Goal: Task Accomplishment & Management: Complete application form

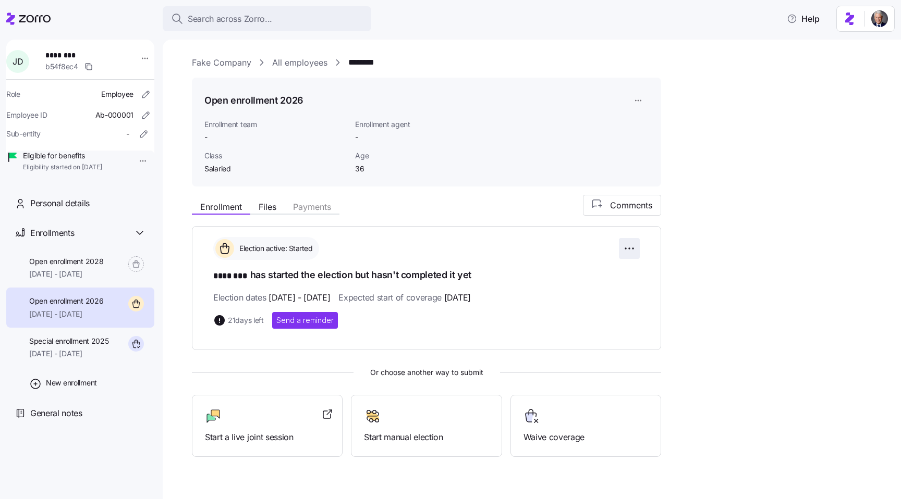
click at [635, 249] on html "Search across Zorro... Help [PERSON_NAME] ******** b54f8ec4 Role Employee Emplo…" at bounding box center [450, 246] width 901 height 493
click at [419, 274] on html "Search across Zorro... Help [PERSON_NAME] ******** b54f8ec4 Role Employee Emplo…" at bounding box center [450, 246] width 901 height 493
click at [394, 431] on span "Start manual election" at bounding box center [426, 437] width 125 height 13
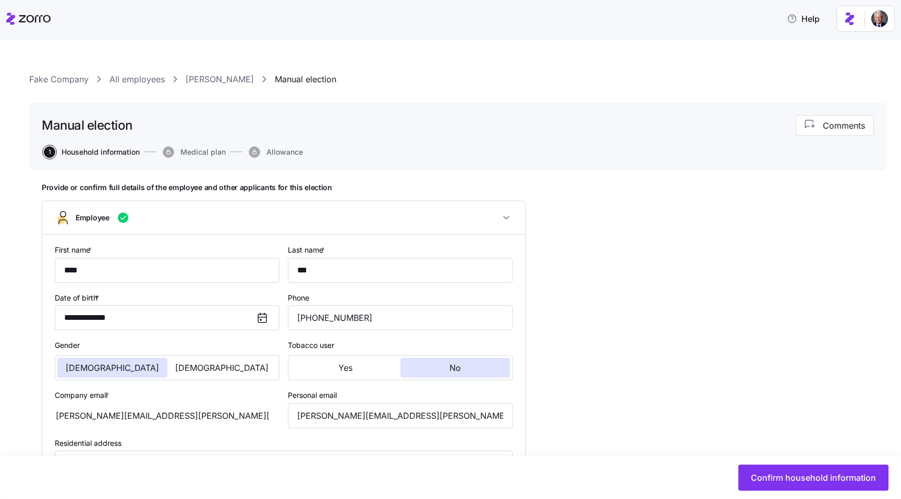
type input "Salaried"
click at [779, 483] on span "Confirm household information" at bounding box center [813, 478] width 125 height 13
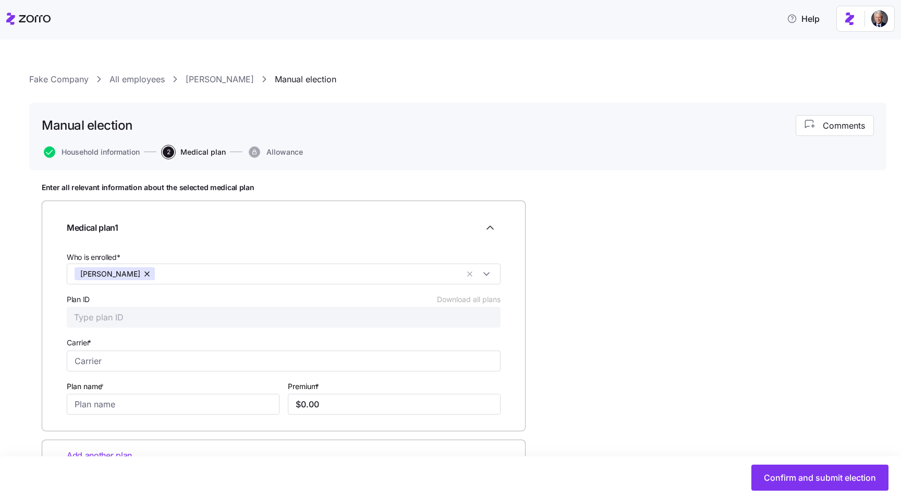
scroll to position [38, 0]
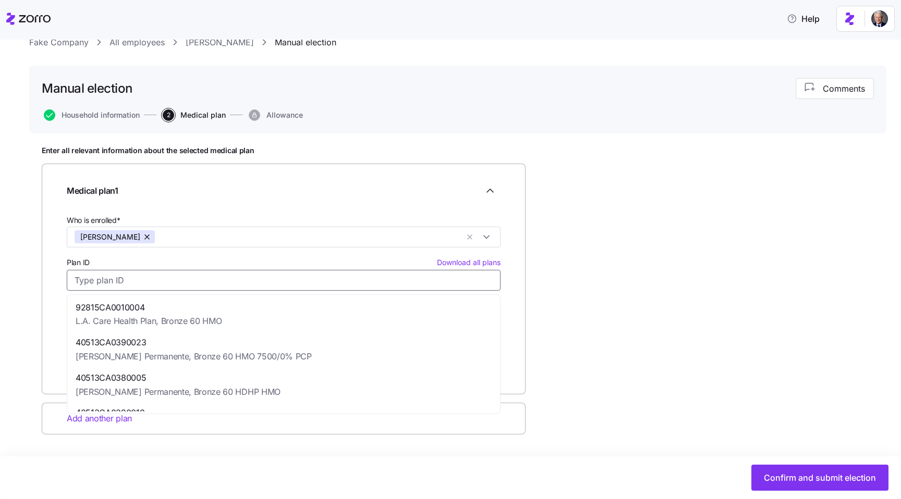
click at [177, 283] on input "Plan ID Download all plans" at bounding box center [284, 280] width 434 height 21
click at [184, 337] on span "40513CA0390023" at bounding box center [194, 342] width 236 height 13
type input "40513CA0390023"
type input "[PERSON_NAME] Permanente"
type input "Bronze 60 HMO 7500/0% PCP"
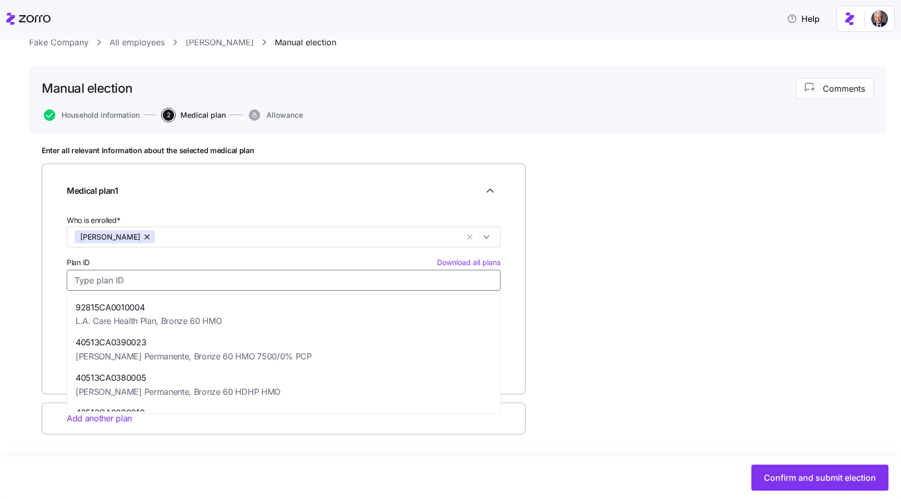
type input "$346.63"
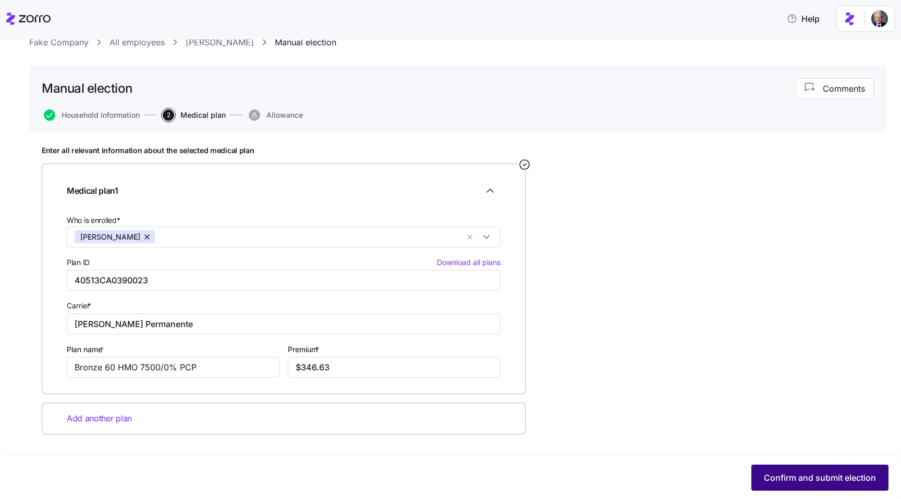
click at [805, 479] on span "Confirm and submit election" at bounding box center [820, 478] width 112 height 13
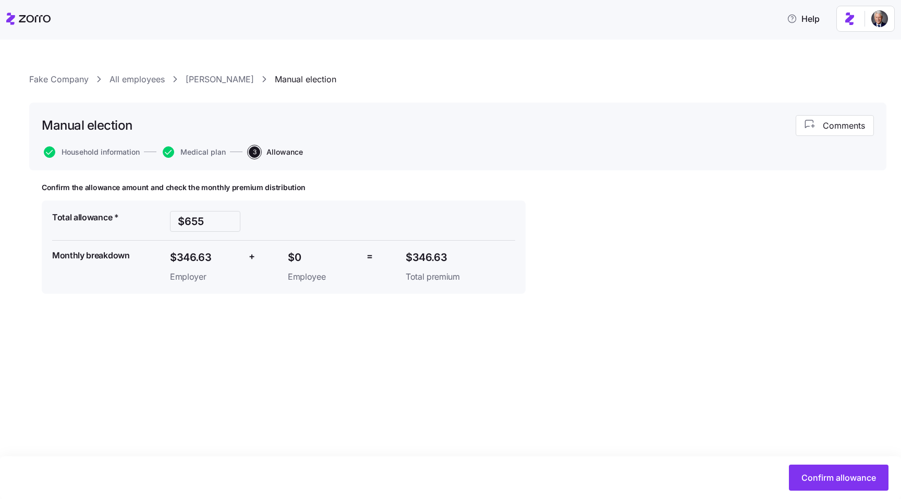
click at [202, 77] on link "[PERSON_NAME]" at bounding box center [220, 79] width 68 height 13
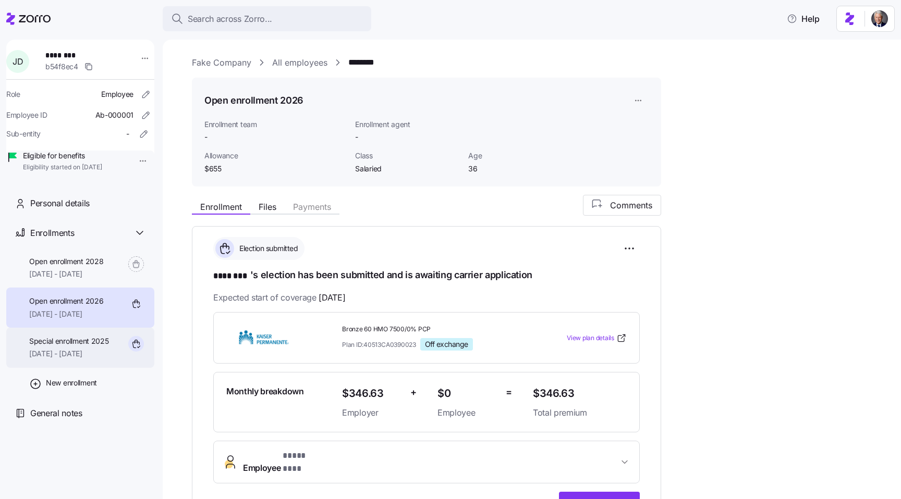
click at [70, 359] on span "[DATE] - [DATE]" at bounding box center [69, 354] width 80 height 10
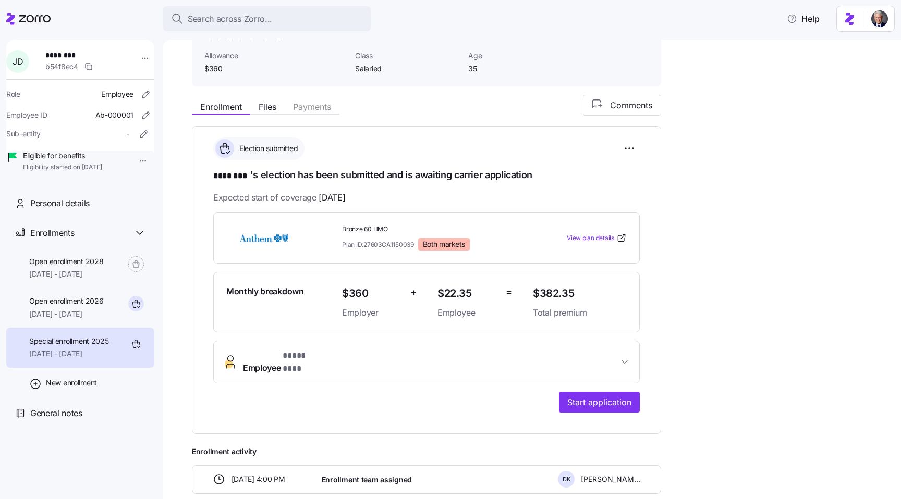
scroll to position [92, 0]
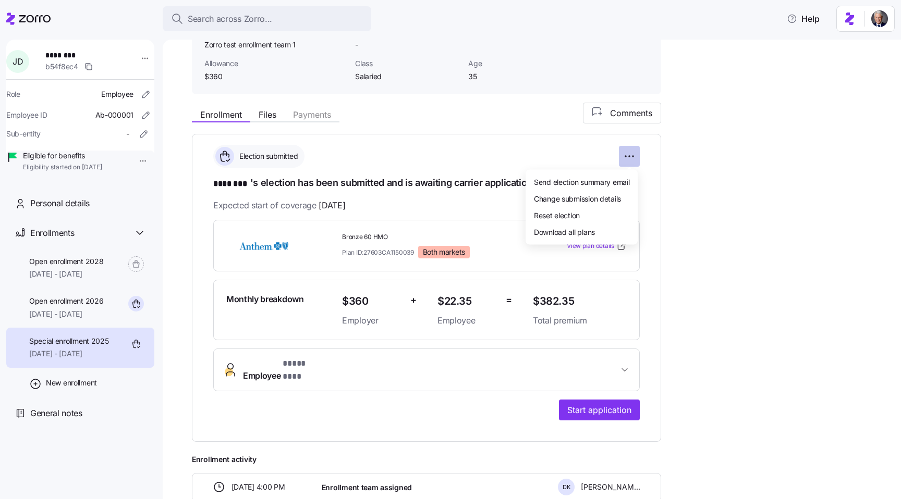
click at [625, 157] on html "**********" at bounding box center [450, 246] width 901 height 493
click at [584, 198] on span "Change submission details" at bounding box center [577, 198] width 87 height 10
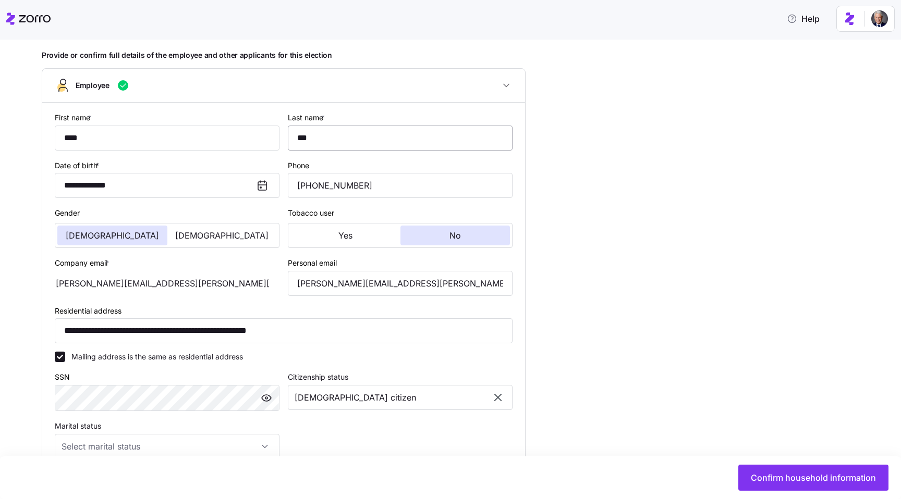
scroll to position [160, 0]
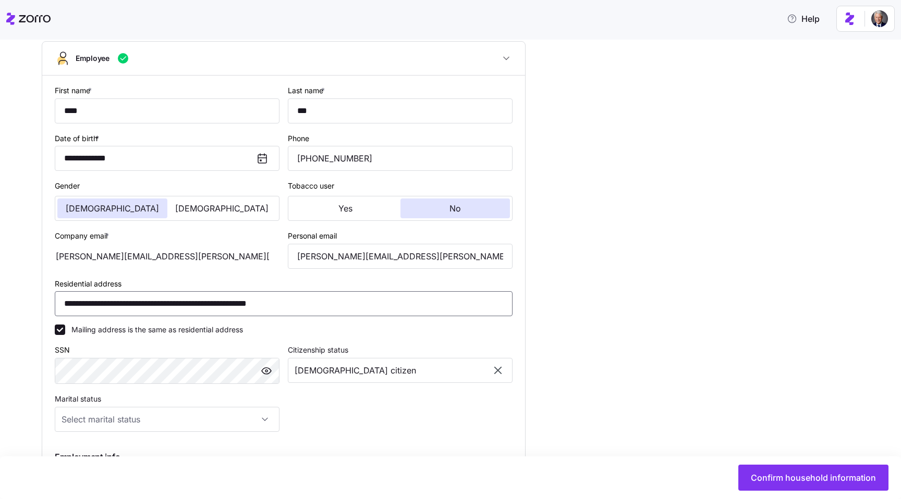
click at [83, 307] on input "**********" at bounding box center [284, 303] width 458 height 25
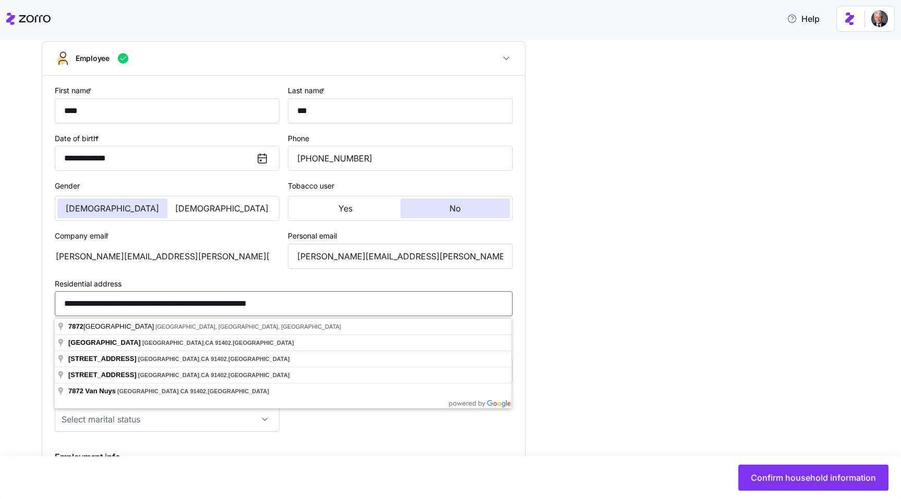
type input "**********"
click at [523, 320] on div "**********" at bounding box center [283, 322] width 483 height 492
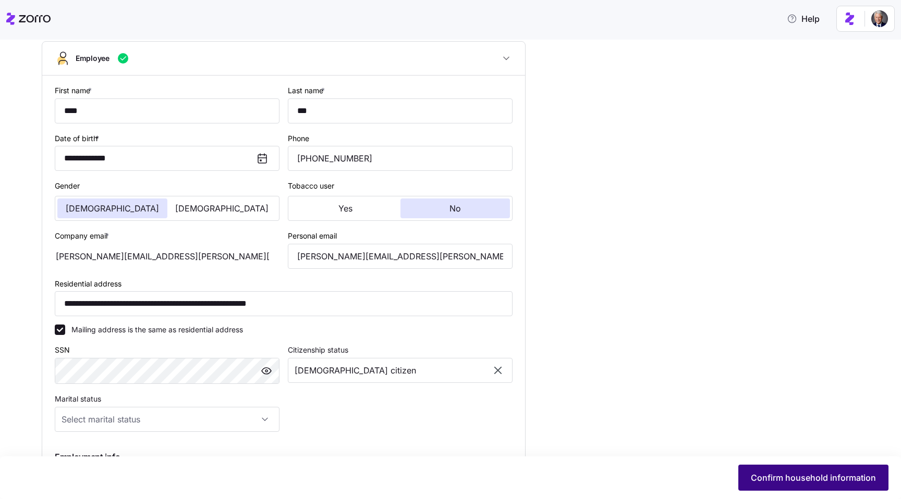
click at [763, 470] on button "Confirm household information" at bounding box center [813, 478] width 150 height 26
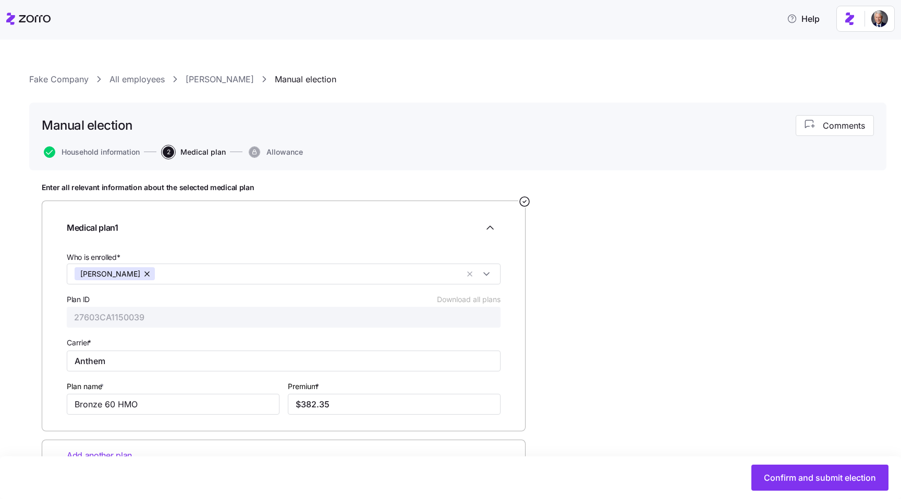
click at [204, 83] on link "[PERSON_NAME]" at bounding box center [220, 79] width 68 height 13
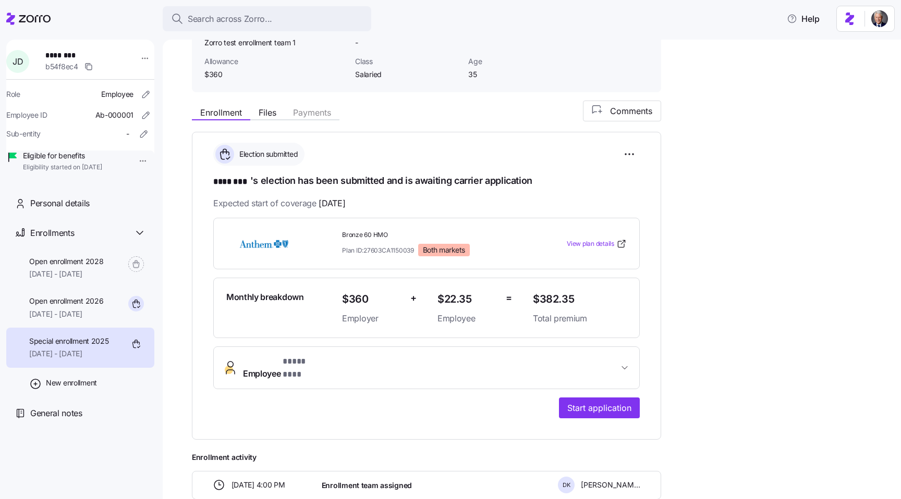
scroll to position [206, 0]
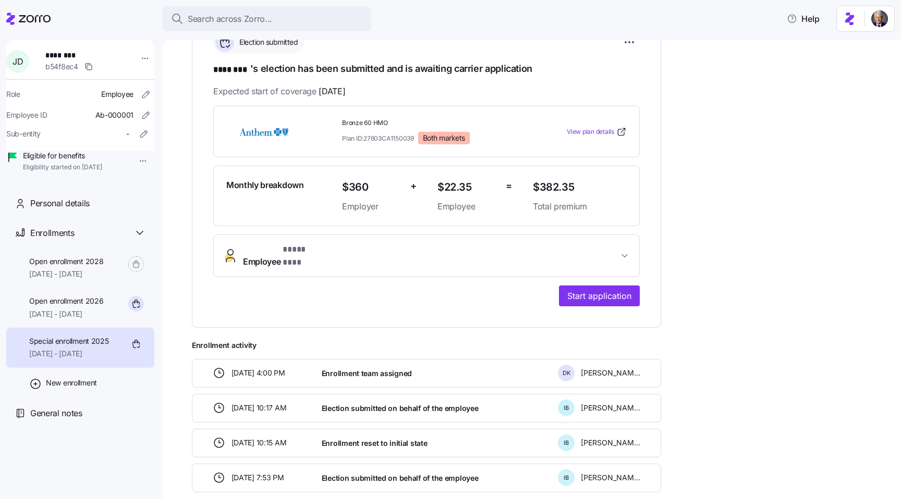
click at [336, 262] on button "Employee * **** *** *" at bounding box center [426, 256] width 425 height 42
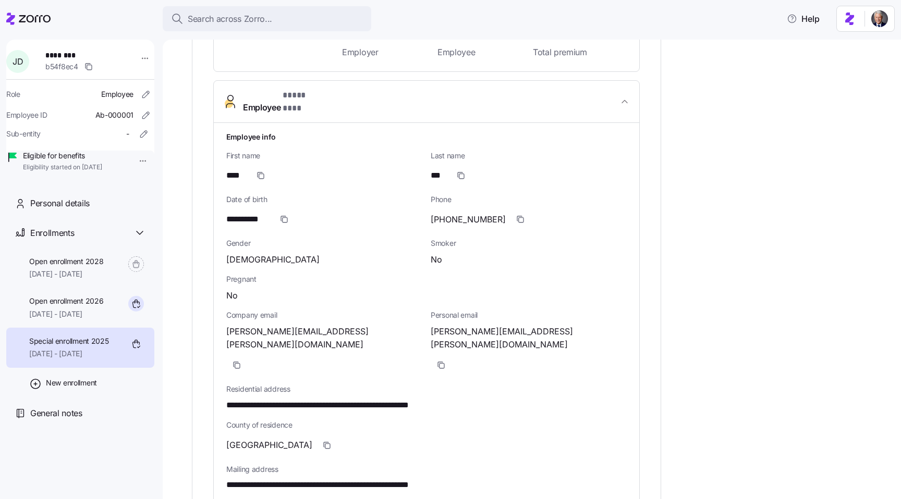
scroll to position [381, 0]
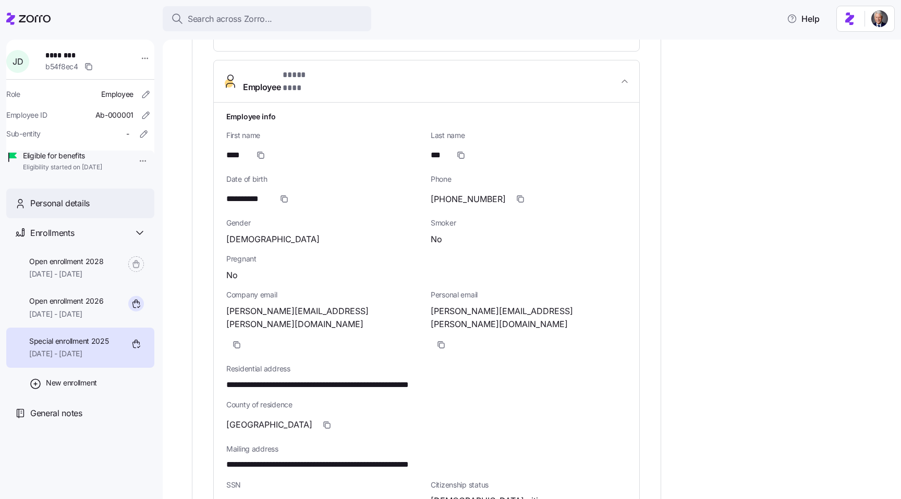
click at [54, 210] on span "Personal details" at bounding box center [59, 203] width 59 height 13
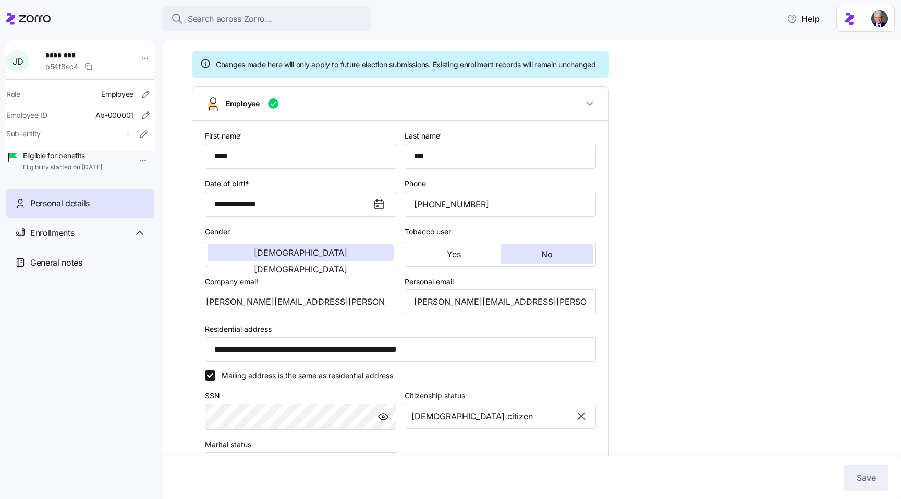
scroll to position [189, 0]
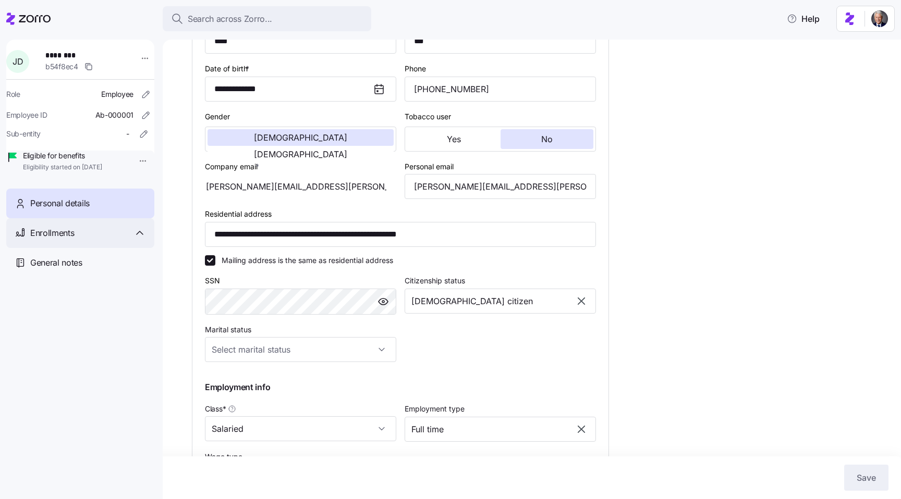
click at [105, 240] on div "Enrollments" at bounding box center [88, 233] width 116 height 13
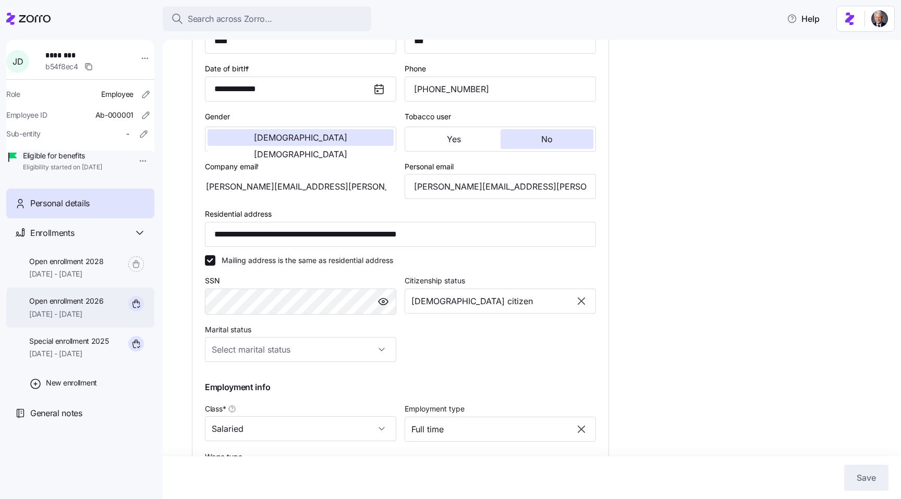
click at [94, 328] on div "Open enrollment 2026 [DATE] - [DATE]" at bounding box center [80, 308] width 148 height 40
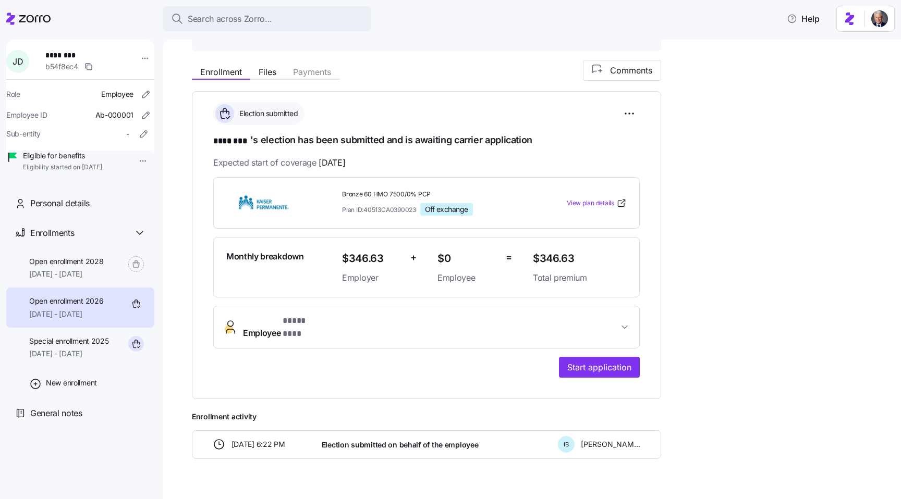
scroll to position [148, 0]
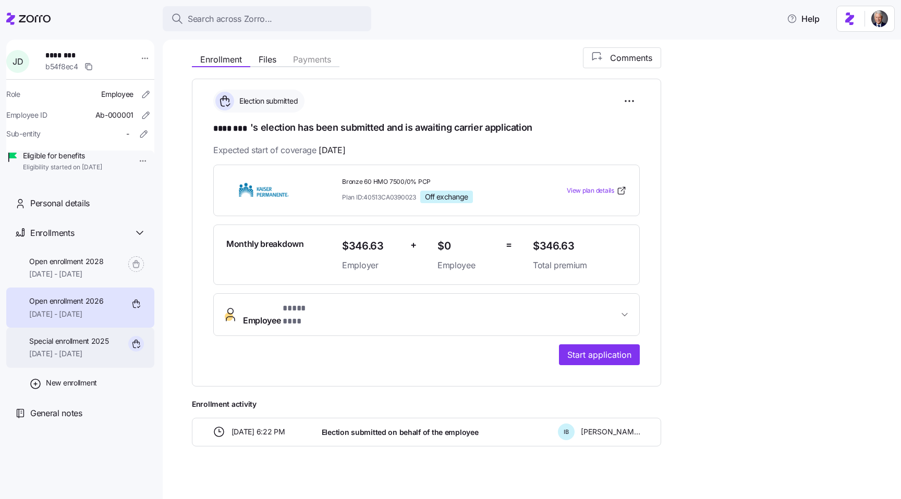
click at [86, 347] on span "Special enrollment 2025" at bounding box center [69, 341] width 80 height 10
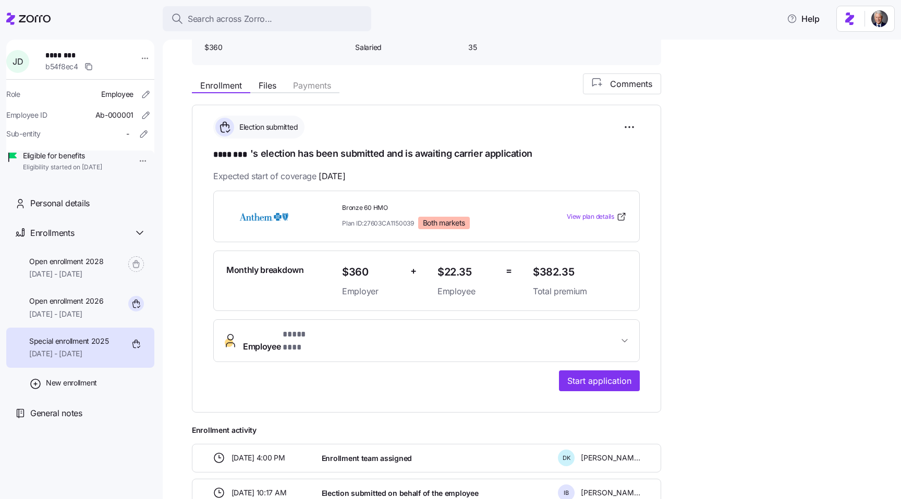
scroll to position [105, 0]
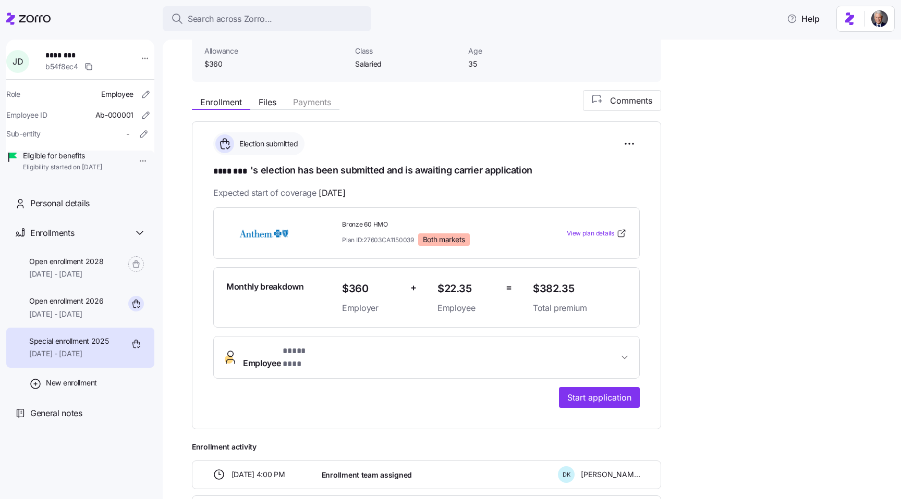
click at [428, 178] on div "**********" at bounding box center [426, 270] width 426 height 276
click at [307, 193] on span "Expected start of coverage [DATE]" at bounding box center [279, 193] width 132 height 13
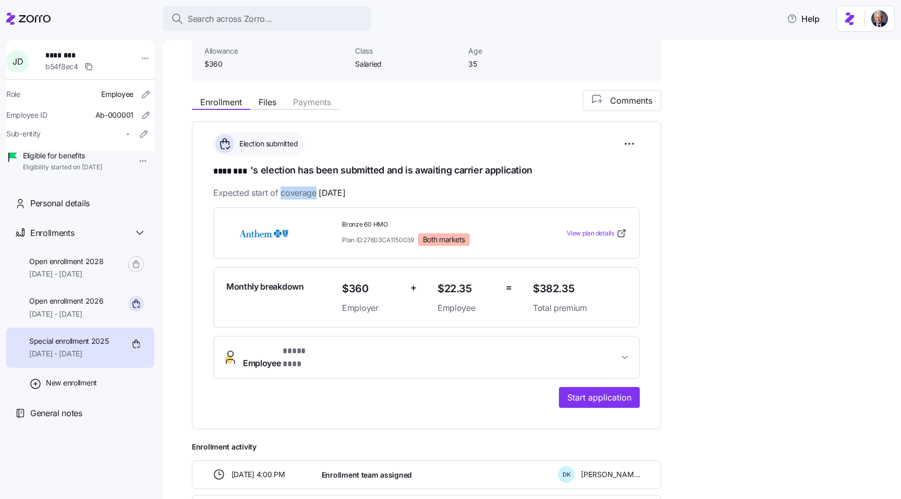
click at [307, 193] on span "Expected start of coverage [DATE]" at bounding box center [279, 193] width 132 height 13
click at [250, 176] on h1 "**** *** 's election has been submitted and is awaiting carrier application" at bounding box center [426, 171] width 426 height 15
click at [282, 179] on div "**********" at bounding box center [426, 270] width 426 height 276
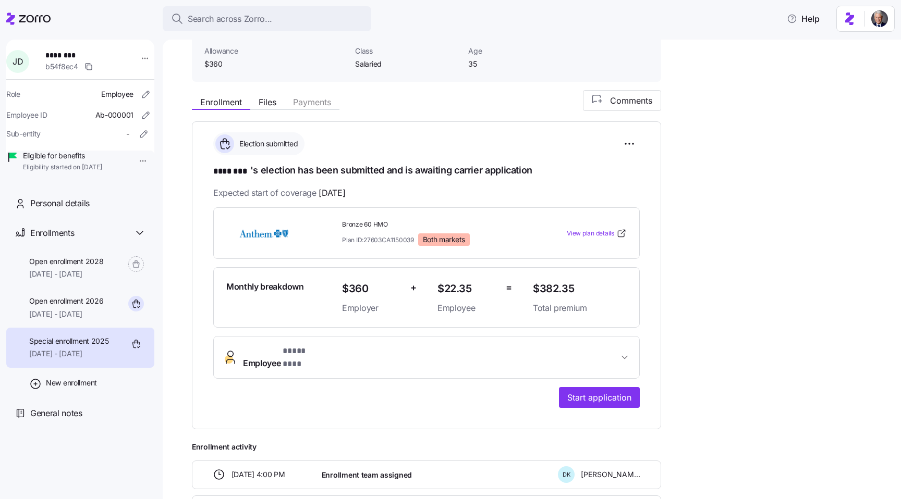
click at [282, 179] on div "**********" at bounding box center [426, 270] width 426 height 276
click at [306, 196] on span "Expected start of coverage [DATE]" at bounding box center [279, 193] width 132 height 13
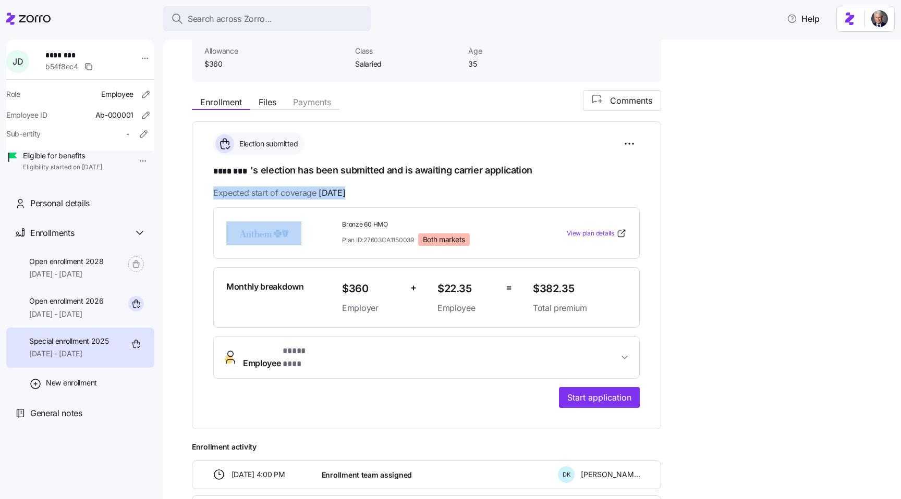
click at [323, 196] on span "[DATE]" at bounding box center [332, 193] width 27 height 13
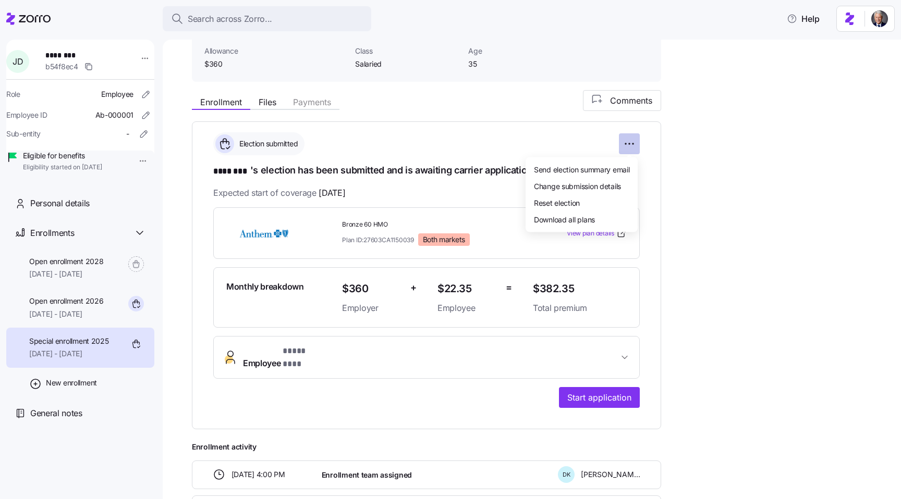
click at [633, 143] on html "**********" at bounding box center [450, 246] width 901 height 493
click at [567, 186] on span "Change submission details" at bounding box center [577, 185] width 87 height 10
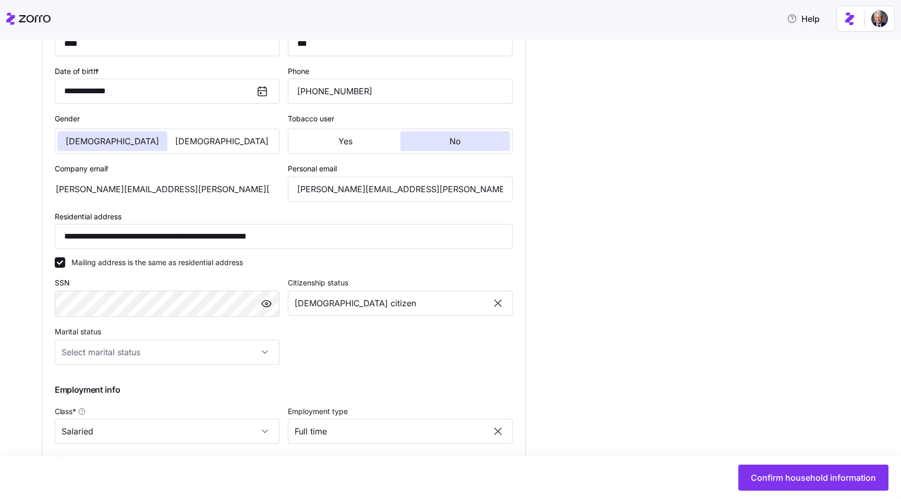
scroll to position [224, 0]
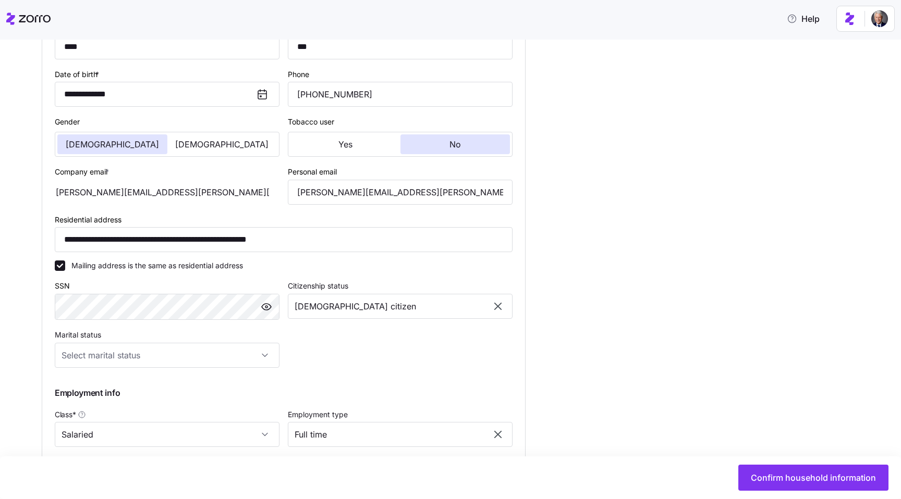
click at [547, 244] on div "**********" at bounding box center [458, 291] width 832 height 665
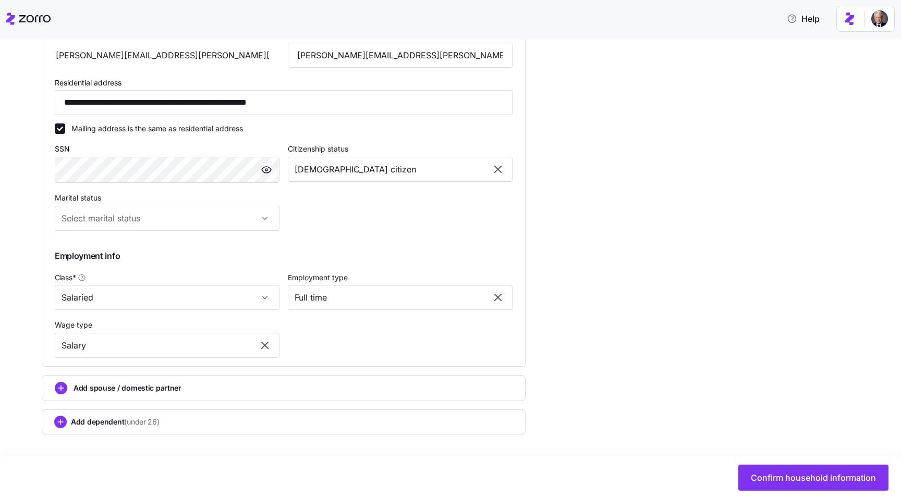
scroll to position [363, 0]
click at [420, 291] on input "Full time" at bounding box center [400, 297] width 225 height 25
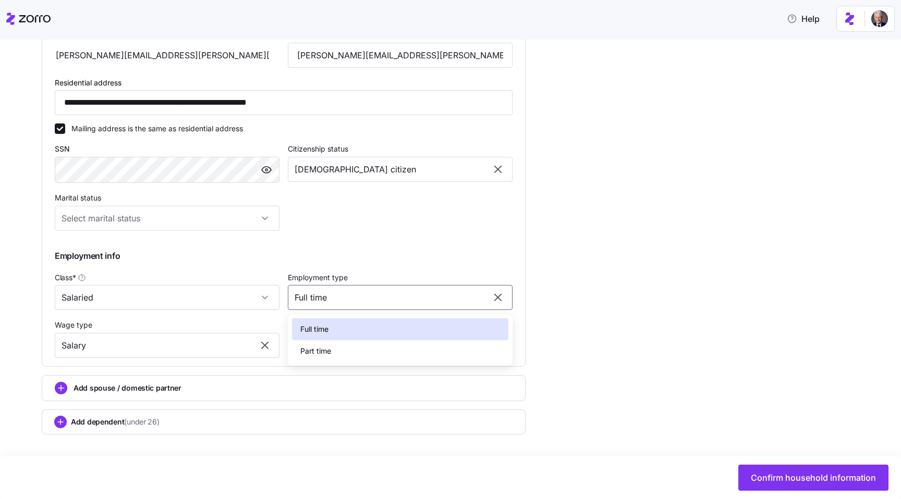
click at [534, 314] on div "**********" at bounding box center [458, 154] width 832 height 665
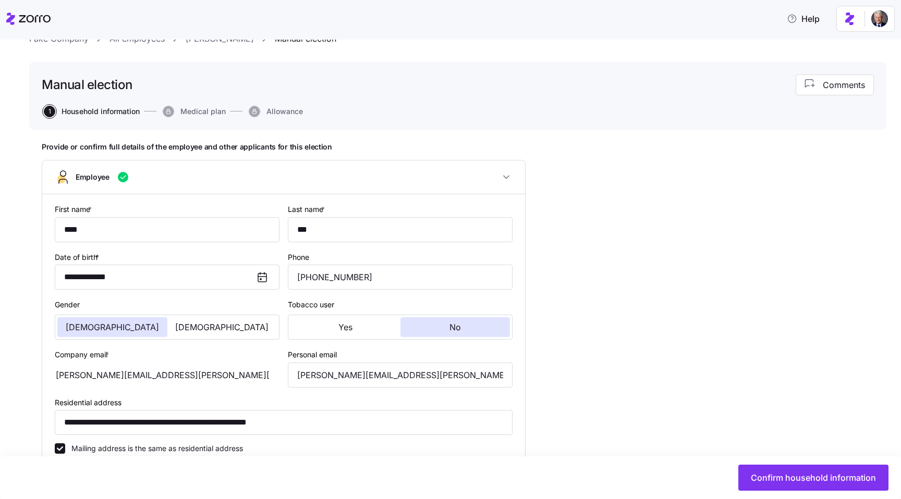
scroll to position [0, 0]
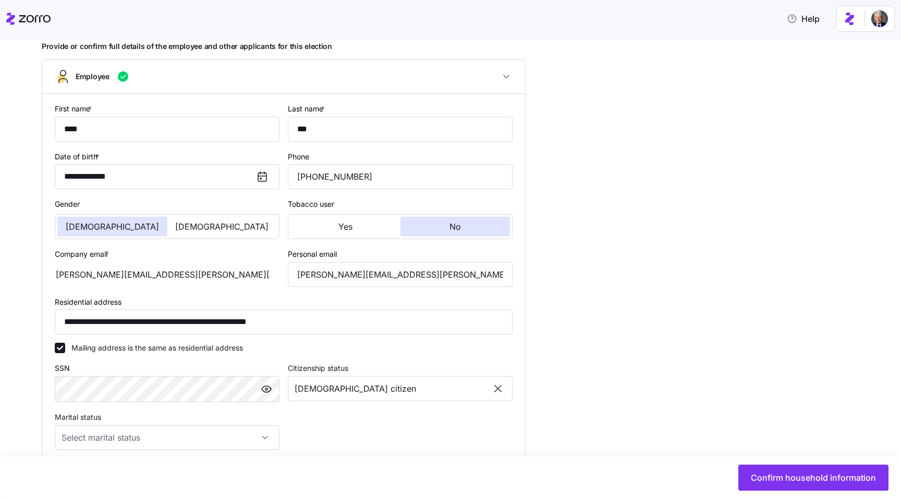
scroll to position [363, 0]
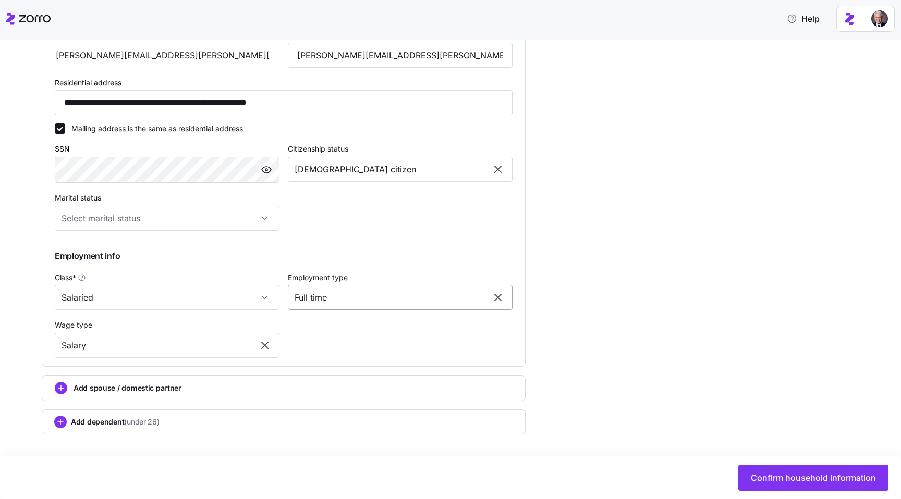
click at [320, 297] on input "Full time" at bounding box center [400, 297] width 225 height 25
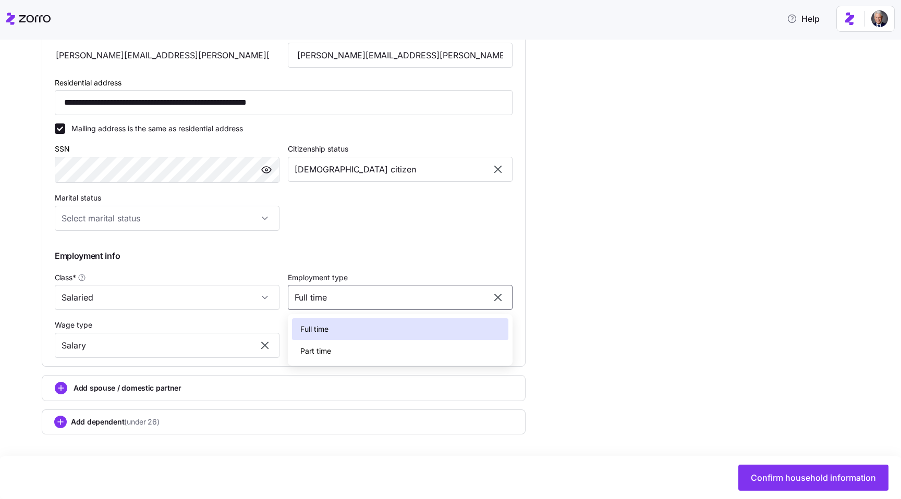
click at [334, 358] on div "Part time" at bounding box center [400, 351] width 216 height 22
type input "Part time"
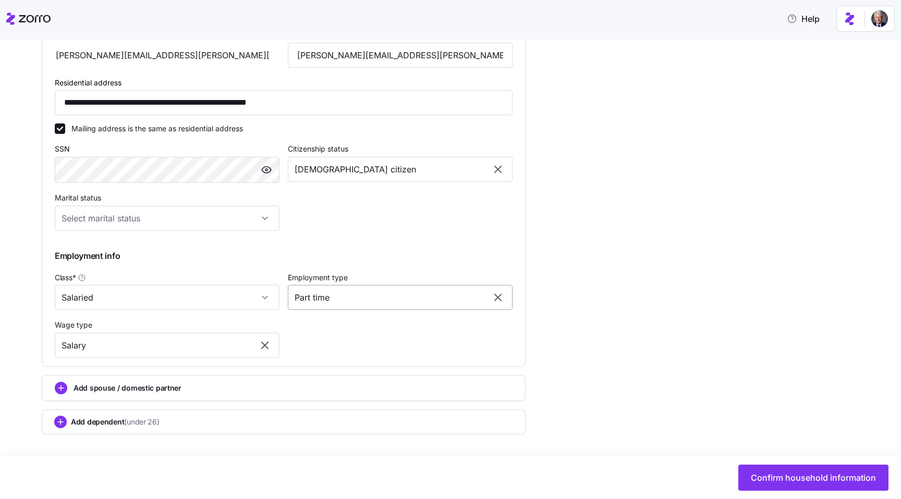
click at [346, 294] on input "Part time" at bounding box center [400, 297] width 225 height 25
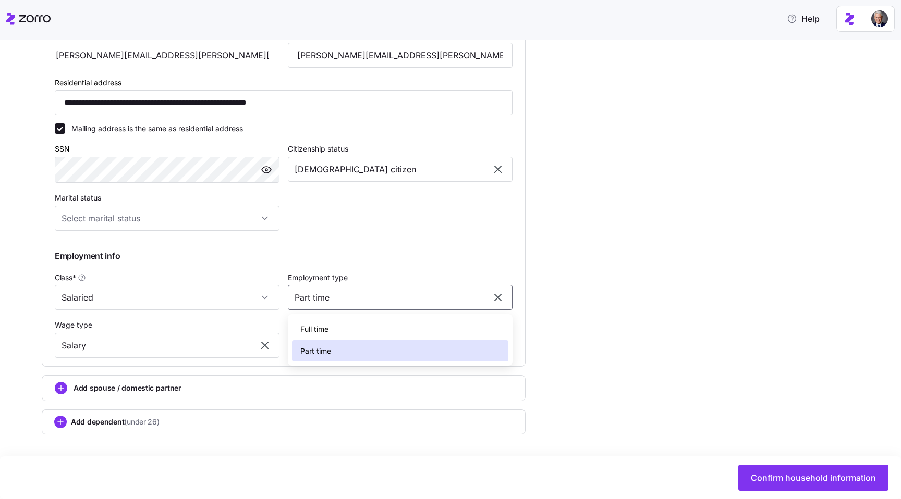
click at [339, 260] on div "Employment info" at bounding box center [284, 256] width 466 height 21
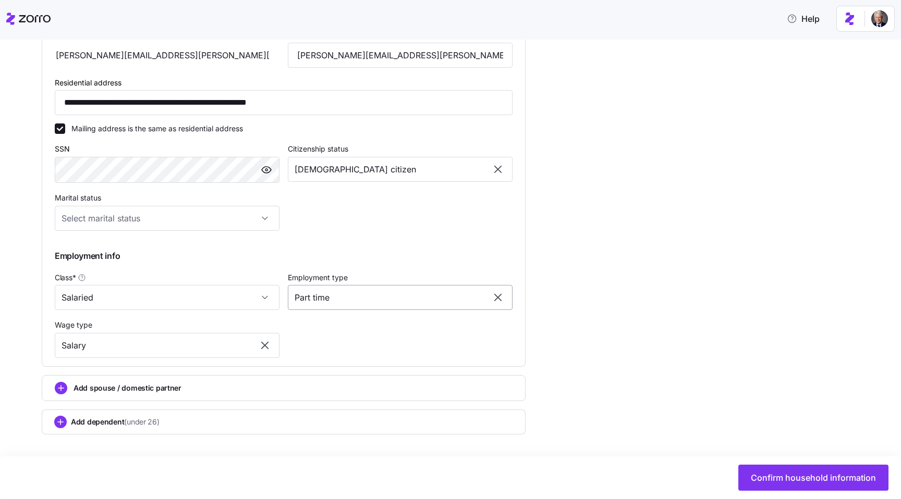
click at [332, 290] on input "Part time" at bounding box center [400, 297] width 225 height 25
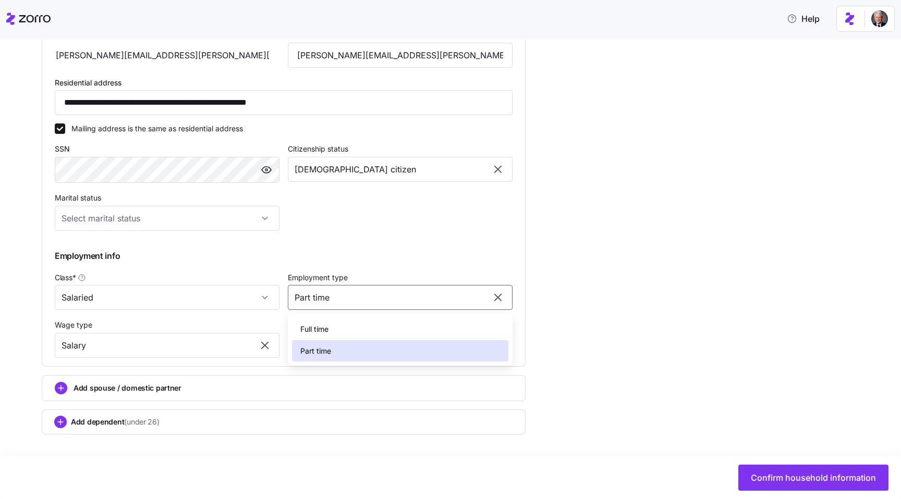
click at [336, 351] on div "Part time" at bounding box center [400, 351] width 216 height 22
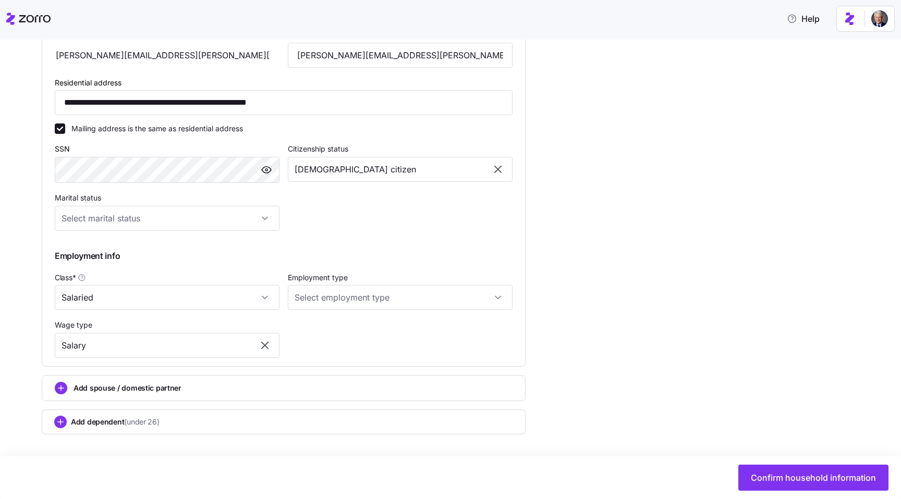
click at [321, 279] on label "Employment type" at bounding box center [318, 277] width 60 height 11
click at [321, 285] on input "Employment type" at bounding box center [400, 297] width 225 height 25
click at [338, 351] on div "Part time" at bounding box center [400, 351] width 216 height 22
type input "Part time"
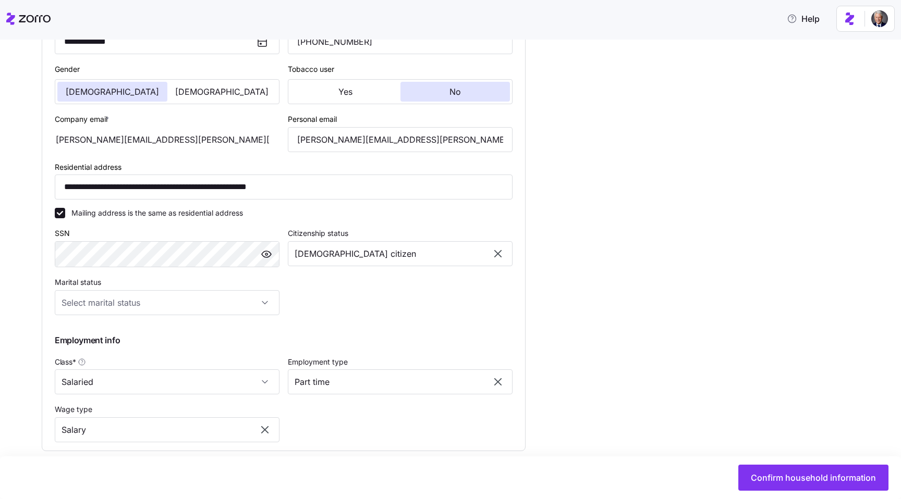
scroll to position [283, 0]
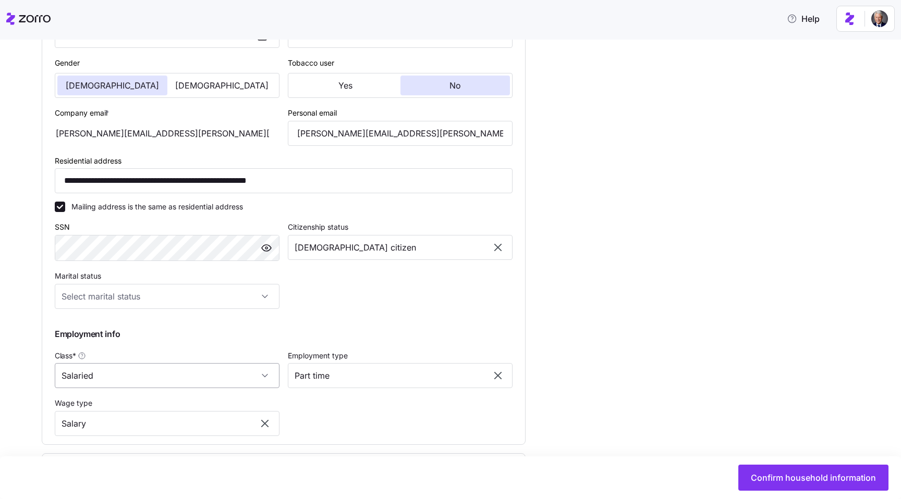
click at [153, 374] on input "Salaried" at bounding box center [167, 375] width 225 height 25
click at [126, 378] on input "Salaried" at bounding box center [167, 375] width 225 height 25
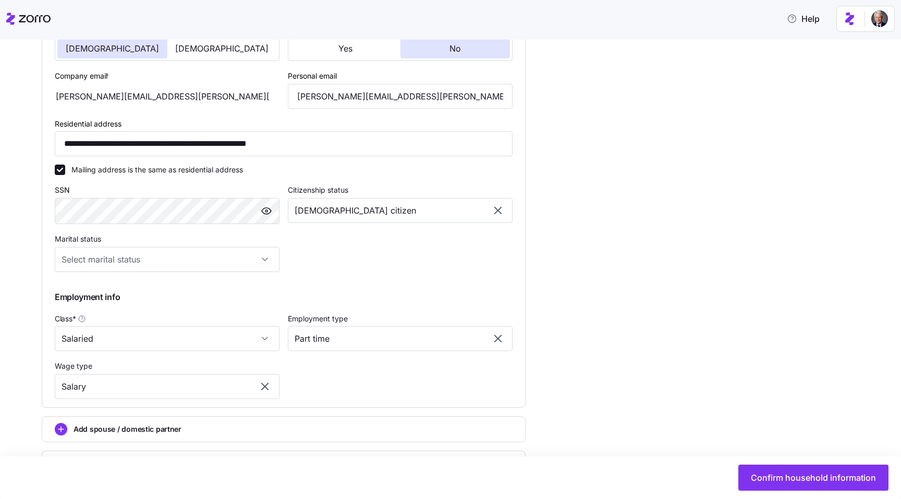
scroll to position [329, 0]
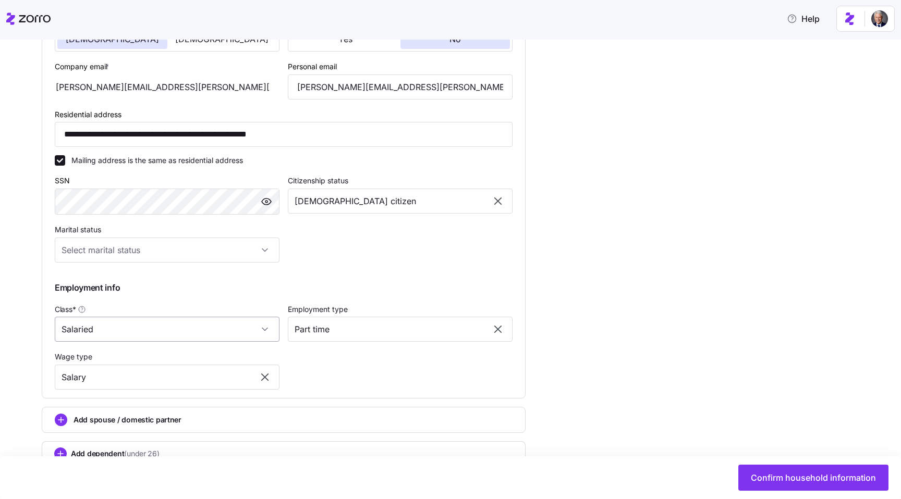
click at [107, 327] on input "Salaried" at bounding box center [167, 329] width 225 height 25
click at [35, 309] on div "**********" at bounding box center [457, 131] width 857 height 775
click at [86, 338] on input "Salaried" at bounding box center [167, 329] width 225 height 25
click at [103, 382] on div "Hourly" at bounding box center [167, 385] width 216 height 22
type input "Hourly"
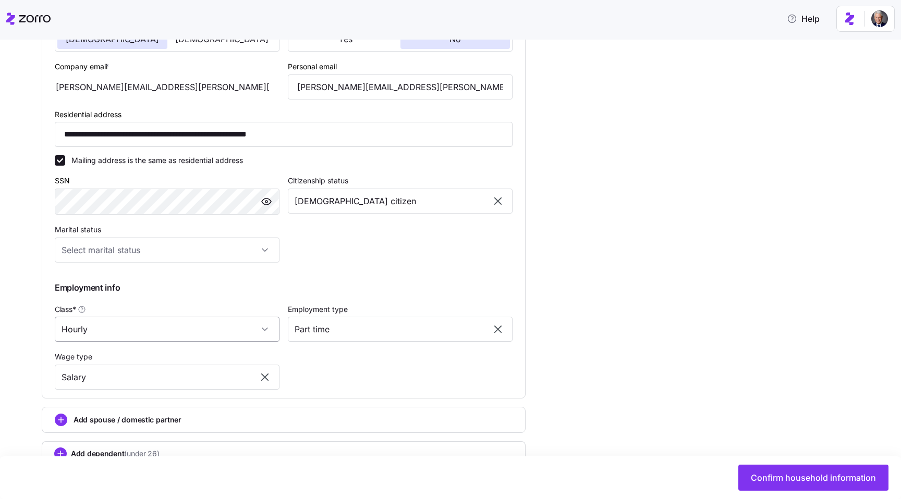
click at [138, 335] on input "Hourly" at bounding box center [167, 329] width 225 height 25
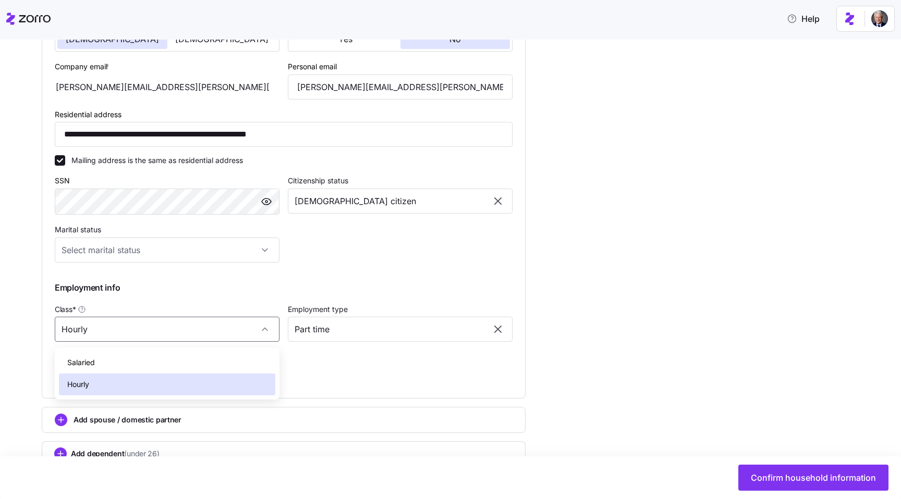
click at [47, 314] on div "**********" at bounding box center [283, 152] width 483 height 492
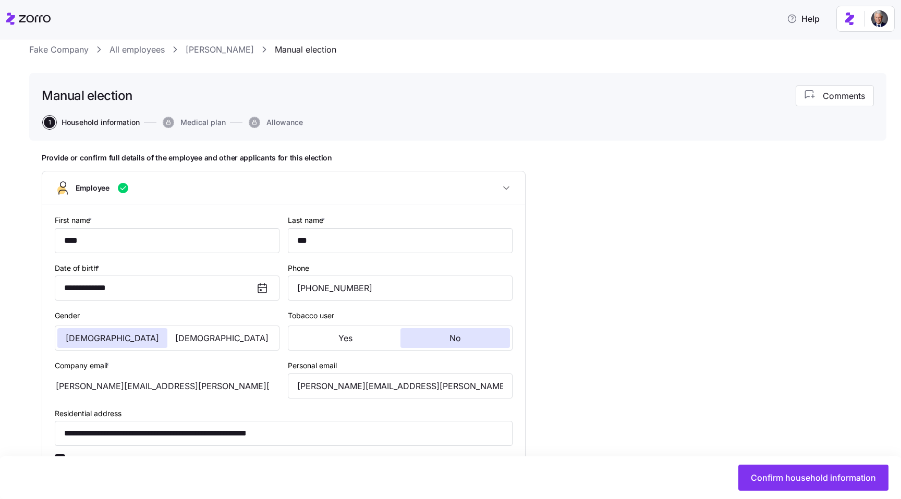
scroll to position [0, 0]
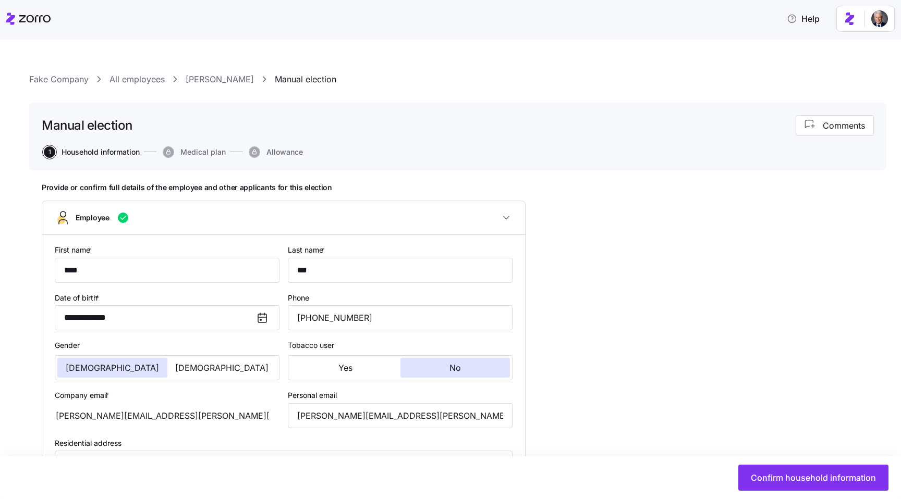
click at [206, 75] on link "[PERSON_NAME]" at bounding box center [220, 79] width 68 height 13
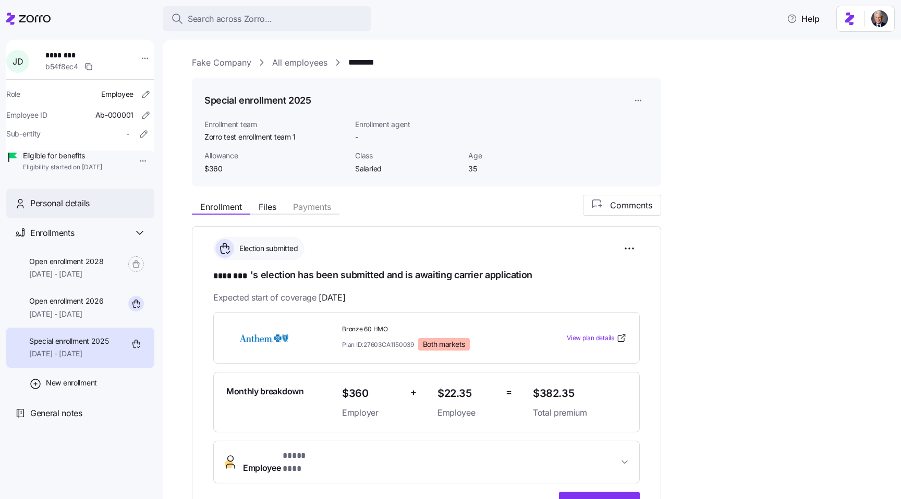
click at [78, 210] on div "Personal details" at bounding box center [80, 204] width 148 height 30
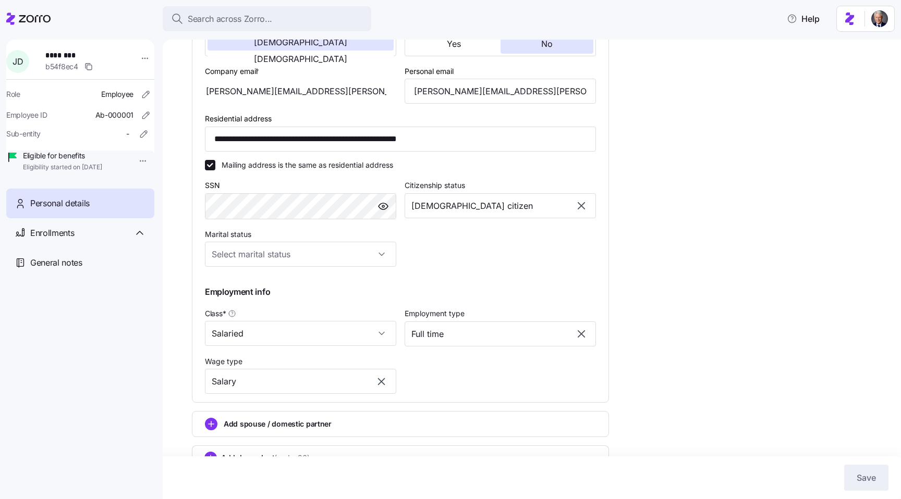
scroll to position [300, 0]
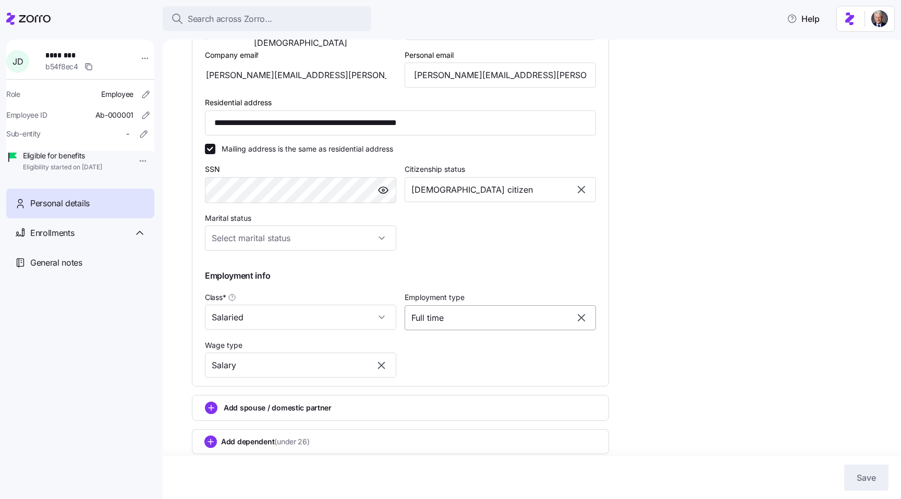
click at [449, 331] on input "Full time" at bounding box center [500, 318] width 191 height 25
click at [455, 383] on div "Part time" at bounding box center [500, 384] width 183 height 22
type input "Part time"
click at [622, 358] on div "**********" at bounding box center [539, 126] width 694 height 740
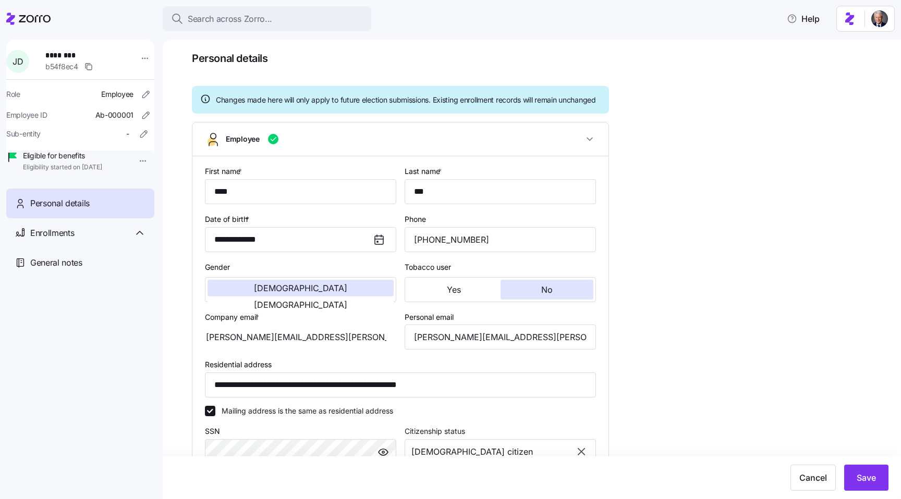
scroll to position [0, 0]
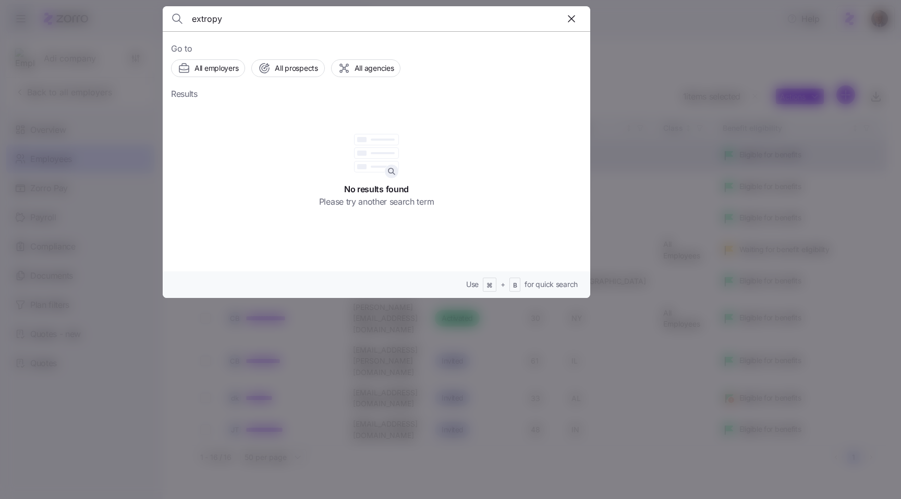
click at [578, 22] on span "button" at bounding box center [571, 19] width 20 height 20
click at [629, 23] on div at bounding box center [450, 249] width 901 height 499
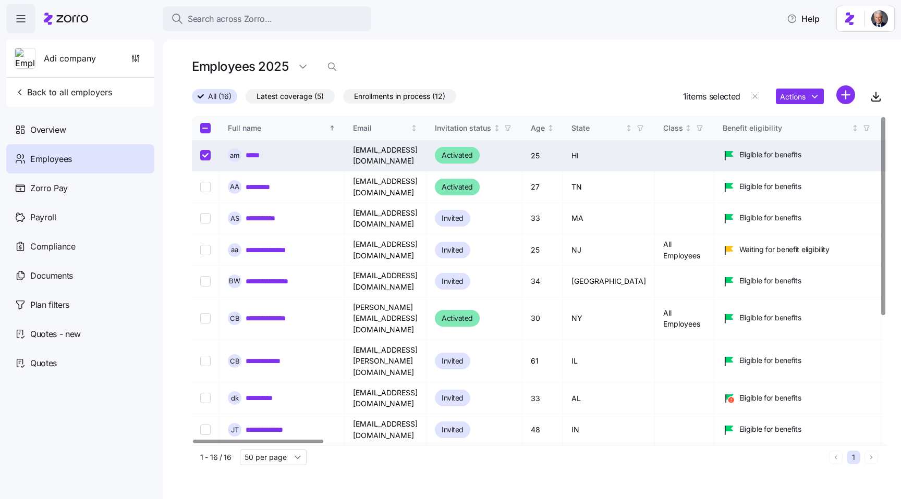
click at [205, 155] on input "Select record 1" at bounding box center [205, 155] width 10 height 10
checkbox input "false"
